Goal: Connect with others: Connect with other users

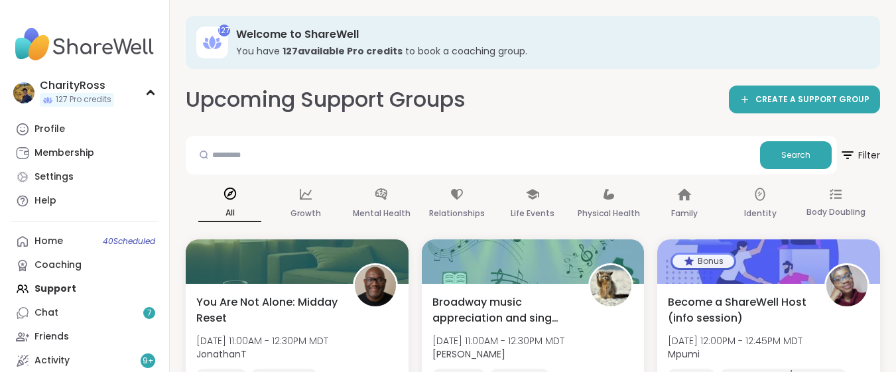
click at [112, 127] on link "Profile" at bounding box center [85, 129] width 148 height 24
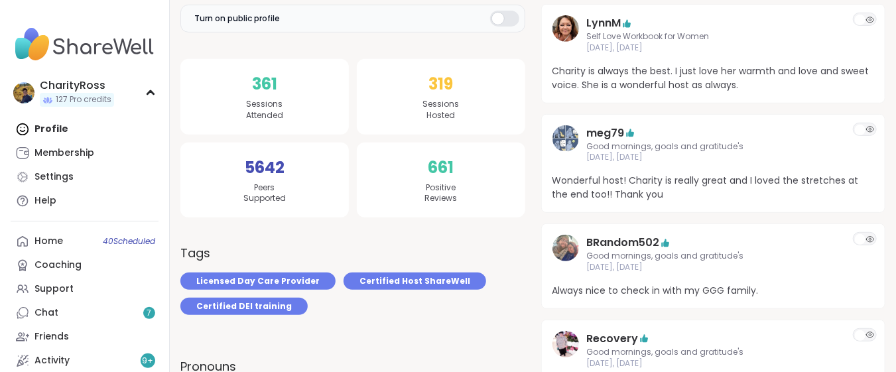
scroll to position [176, 0]
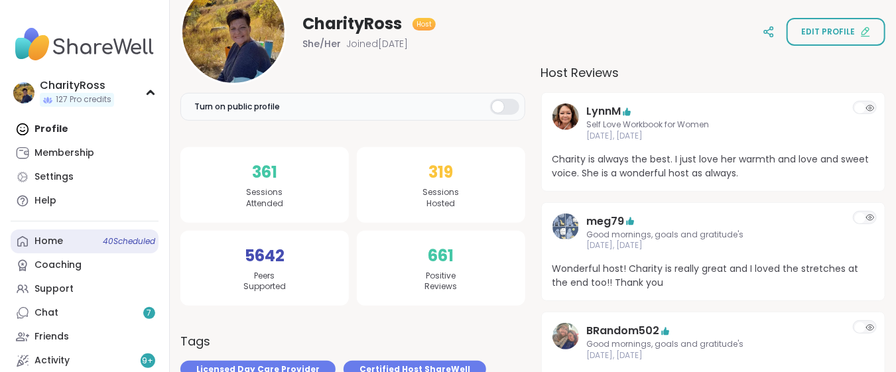
click at [121, 241] on span "40 Scheduled" at bounding box center [129, 241] width 52 height 11
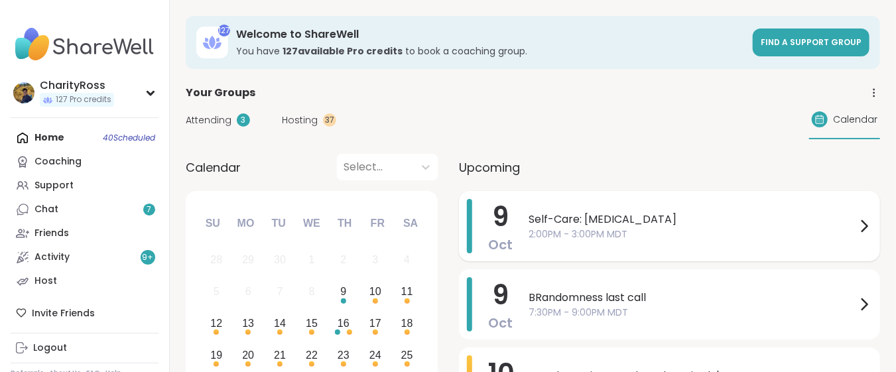
click at [517, 233] on div "[DATE] Self-Care: [MEDICAL_DATA] 2:00PM - 3:00PM MDT" at bounding box center [669, 226] width 421 height 70
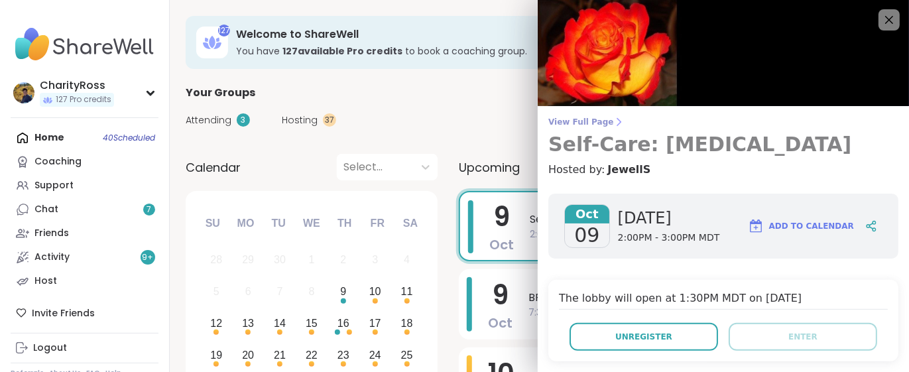
click at [556, 117] on span "View Full Page" at bounding box center [723, 122] width 350 height 11
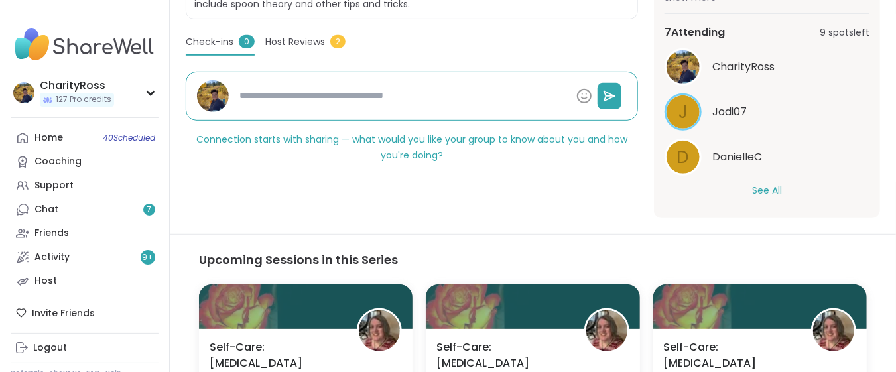
scroll to position [353, 0]
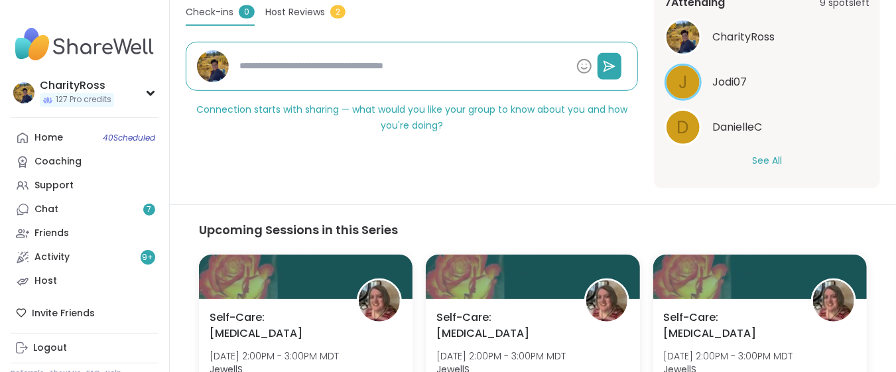
click at [771, 159] on button "See All" at bounding box center [767, 161] width 30 height 14
click at [729, 79] on span "Jodi07" at bounding box center [729, 82] width 34 height 16
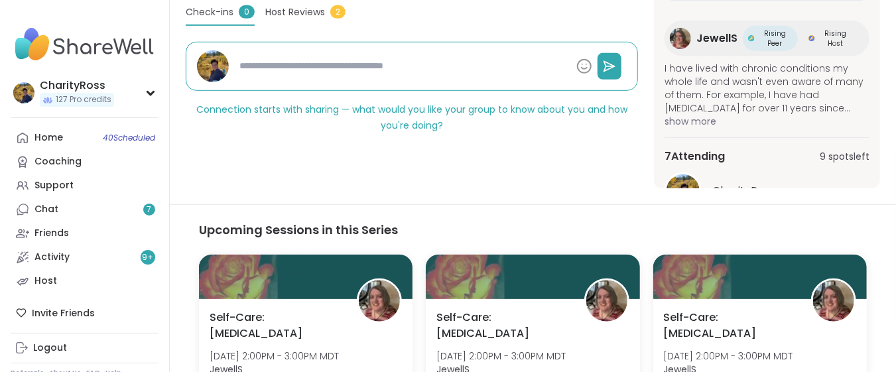
scroll to position [49, 0]
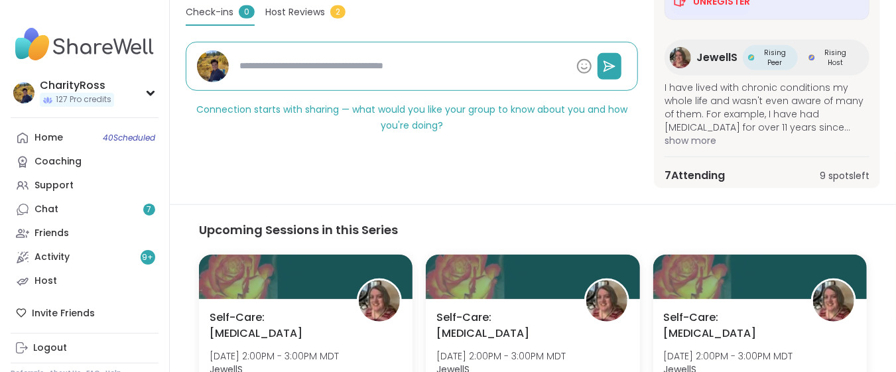
type textarea "*"
